Goal: Task Accomplishment & Management: Manage account settings

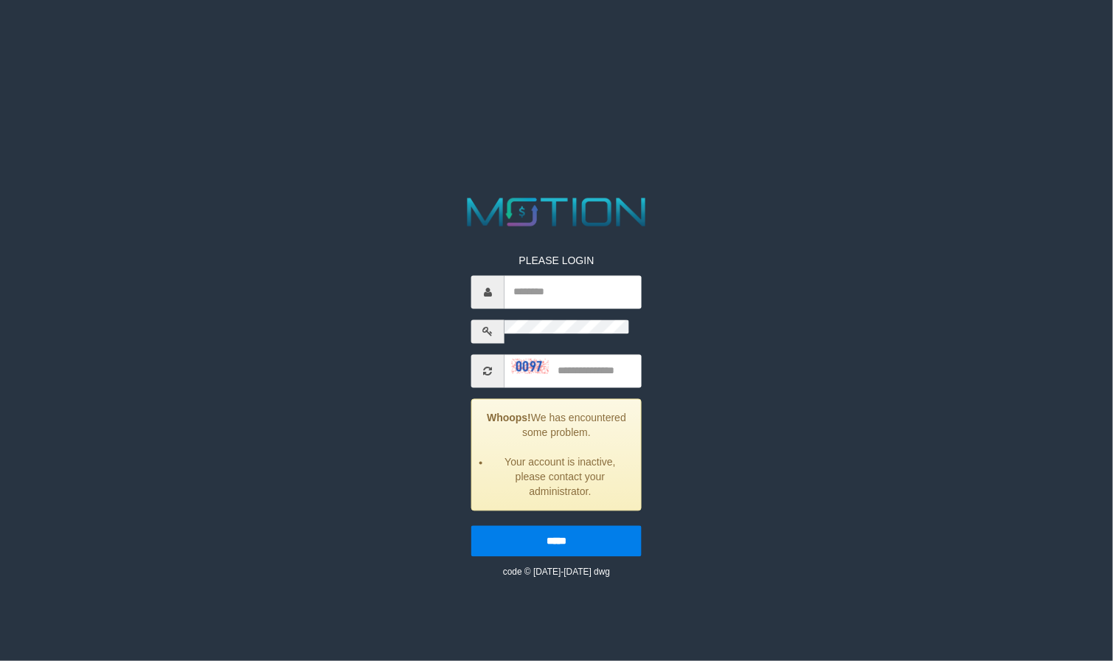
click at [642, 355] on div at bounding box center [556, 371] width 170 height 33
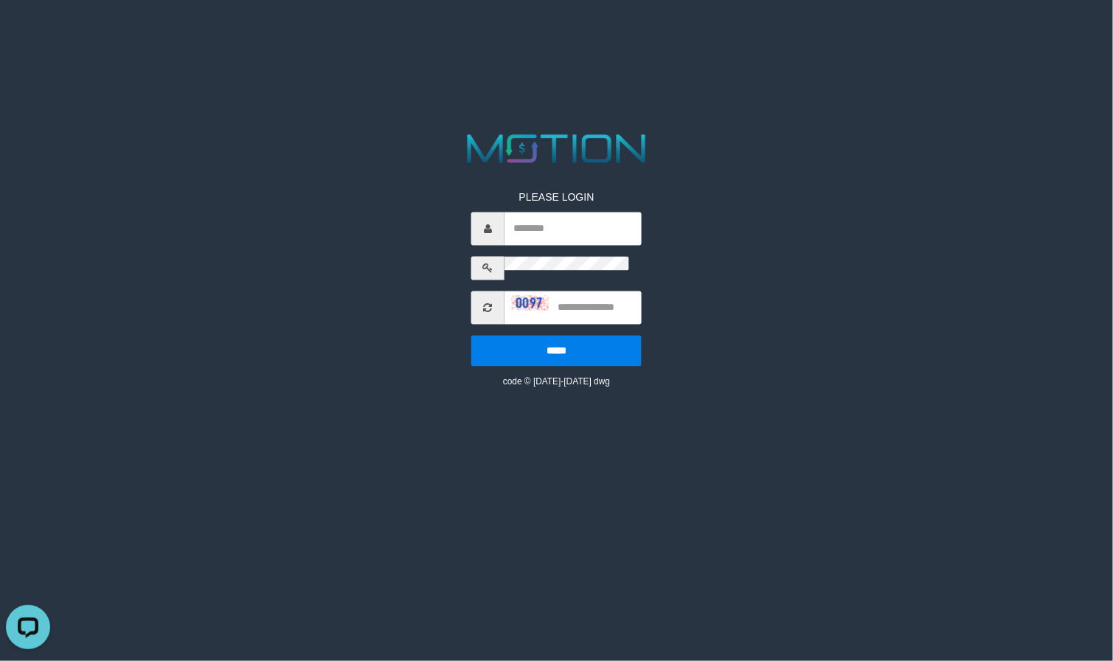
drag, startPoint x: 354, startPoint y: 331, endPoint x: 364, endPoint y: 313, distance: 21.1
click at [357, 37] on html "PLEASE LOGIN ***** code © 2012-2018 dwg" at bounding box center [556, 18] width 1113 height 37
